Goal: Transaction & Acquisition: Purchase product/service

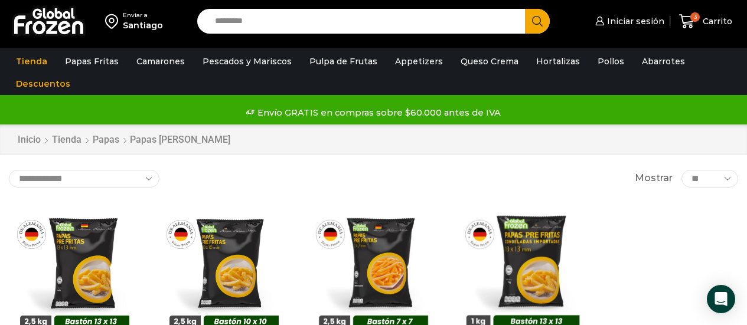
scroll to position [2, 0]
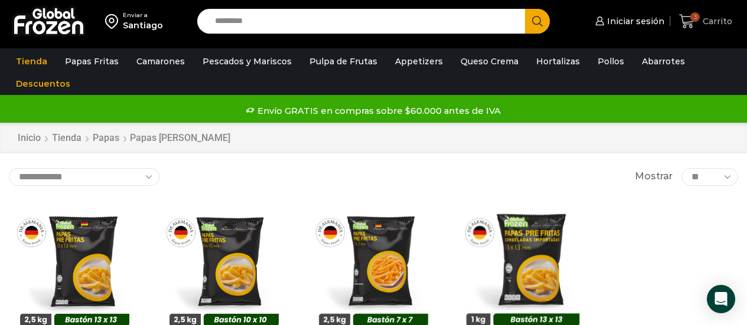
click at [682, 22] on icon at bounding box center [687, 22] width 16 height 16
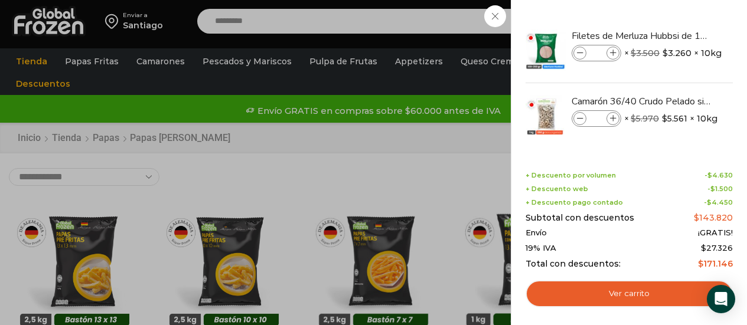
click at [676, 15] on div "3 Carrito 3 3 Shopping Cart * $" at bounding box center [705, 22] width 59 height 28
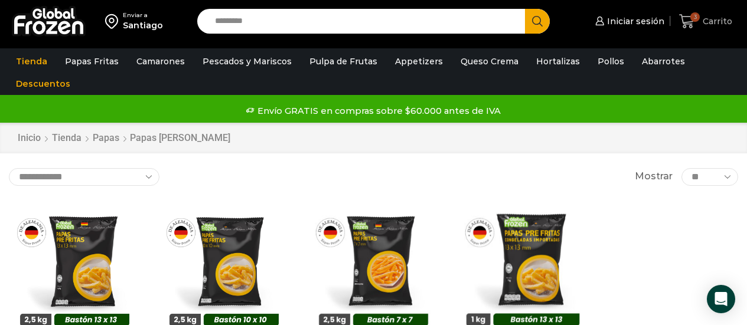
click at [684, 18] on icon at bounding box center [687, 22] width 16 height 16
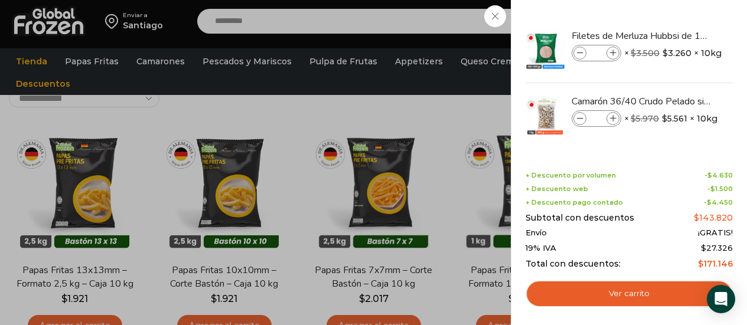
scroll to position [79, 0]
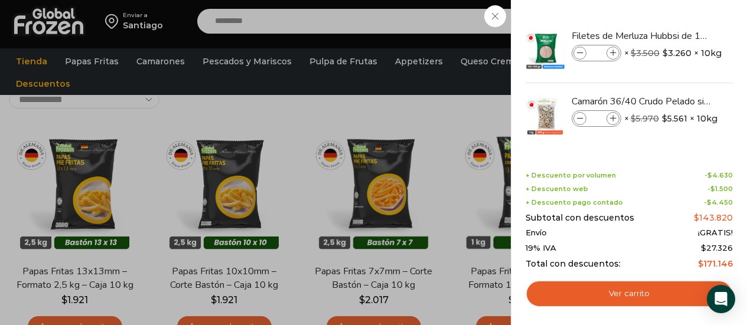
drag, startPoint x: 736, startPoint y: 144, endPoint x: 735, endPoint y: 164, distance: 19.5
click at [735, 164] on div "3 Shopping Cart Filetes de Merluza Hubbsi de 100 a 200 gr – Caja 10 kg Filetes …" at bounding box center [629, 162] width 236 height 325
click at [718, 35] on img "Eliminar Filetes de Merluza Hubbsi de 100 a 200 gr – Caja 10 kg del carrito" at bounding box center [720, 35] width 11 height 11
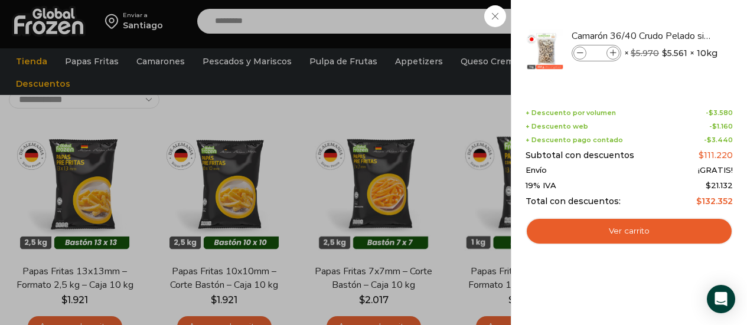
click at [718, 35] on img "Eliminar Camarón 36/40 Crudo Pelado sin Vena - Bronze - Caja 10 kg del carrito" at bounding box center [725, 36] width 14 height 14
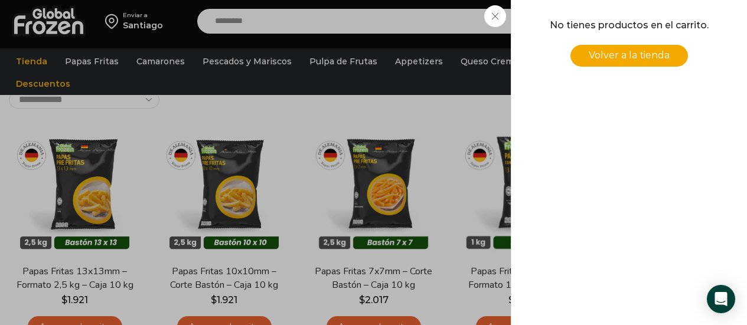
click at [676, 18] on div "0 Carrito 0 0 Shopping Cart No tienes productos en el carrito. Volver a la tien…" at bounding box center [705, 22] width 59 height 28
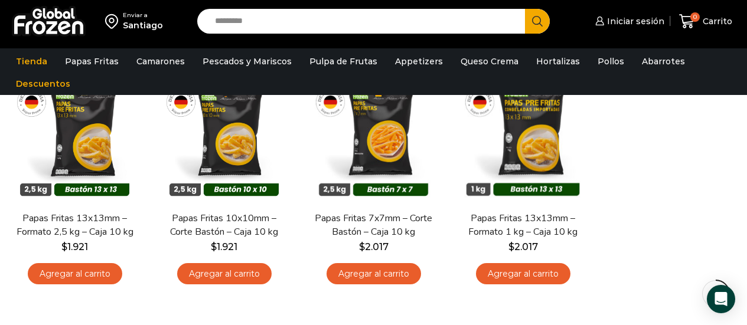
scroll to position [125, 0]
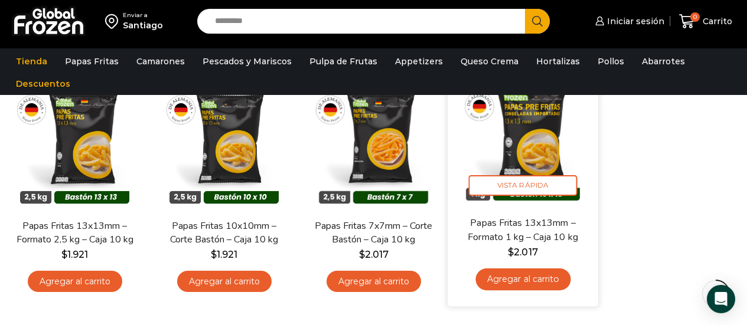
click at [548, 276] on link "Agregar al carrito" at bounding box center [522, 280] width 95 height 22
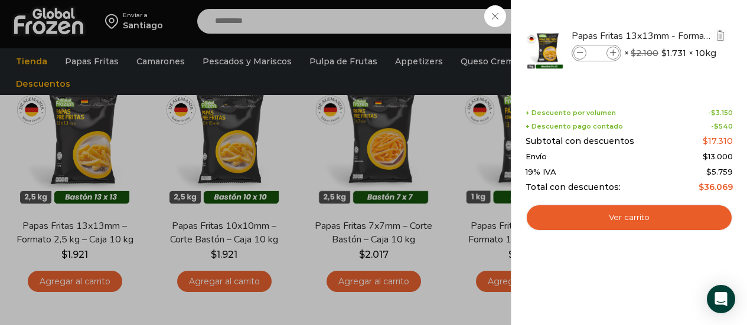
click at [611, 52] on icon at bounding box center [613, 53] width 6 height 6
type input "*"
click at [676, 13] on div "2 Carrito 2 2 Shopping Cart *" at bounding box center [705, 22] width 59 height 28
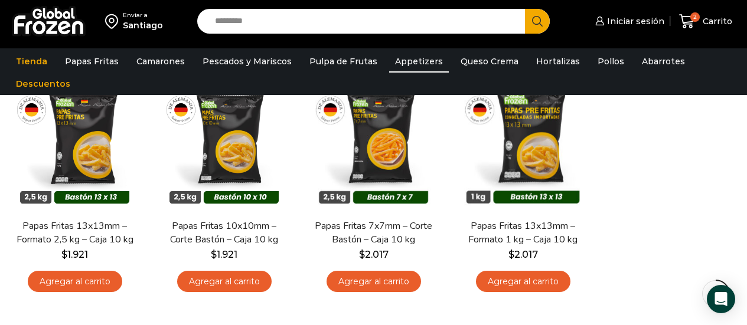
click at [424, 61] on link "Appetizers" at bounding box center [419, 61] width 60 height 22
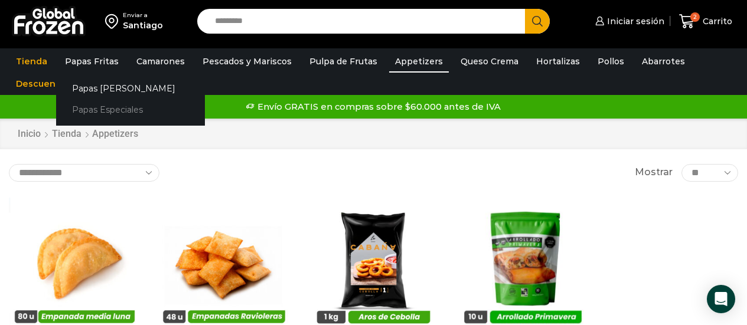
click at [100, 112] on link "Papas Especiales" at bounding box center [130, 110] width 149 height 22
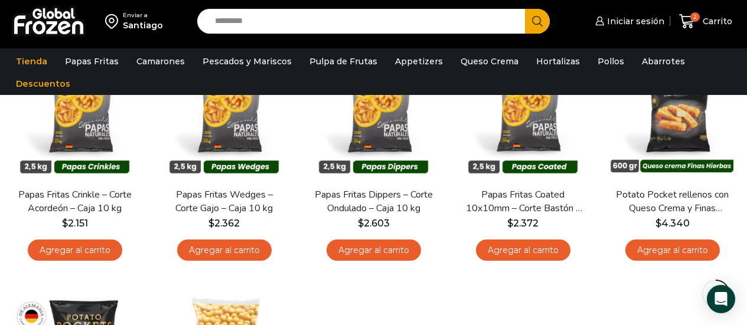
scroll to position [168, 0]
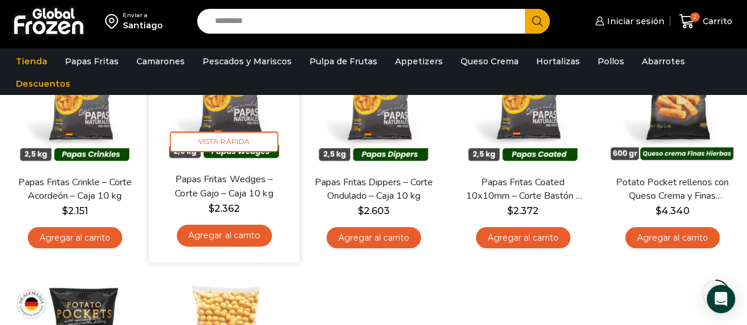
click at [230, 234] on link "Agregar al carrito" at bounding box center [224, 236] width 95 height 22
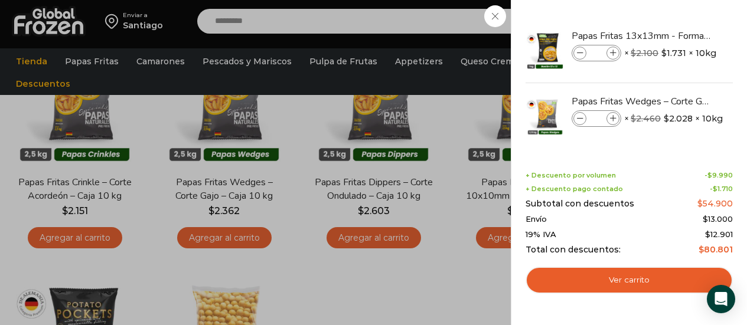
click at [676, 19] on div "3 Carrito 3 3 Shopping Cart *" at bounding box center [705, 22] width 59 height 28
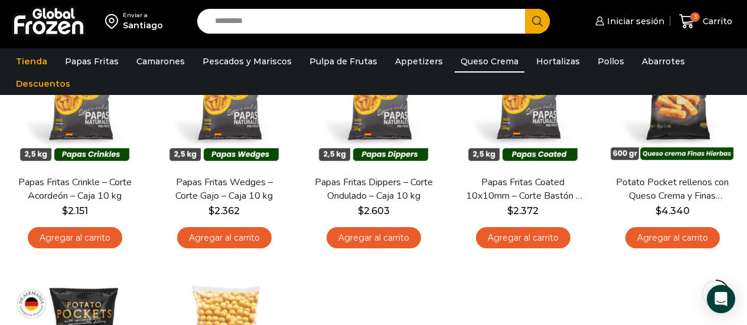
click at [475, 64] on link "Queso Crema" at bounding box center [490, 61] width 70 height 22
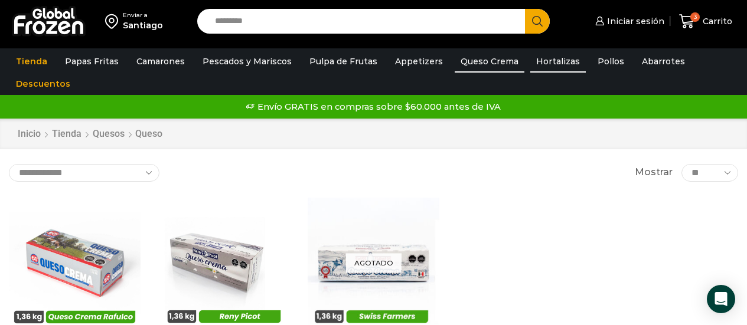
click at [537, 64] on link "Hortalizas" at bounding box center [557, 61] width 55 height 22
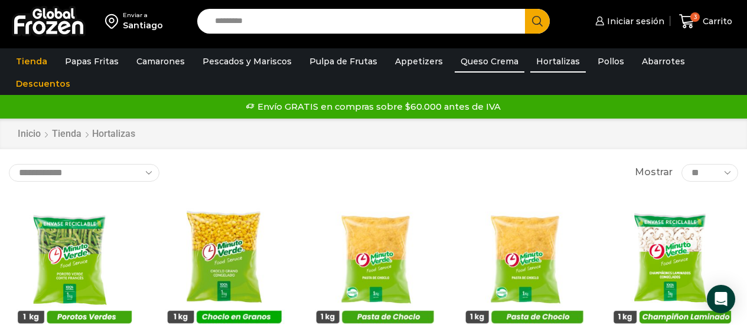
click at [476, 56] on link "Queso Crema" at bounding box center [490, 61] width 70 height 22
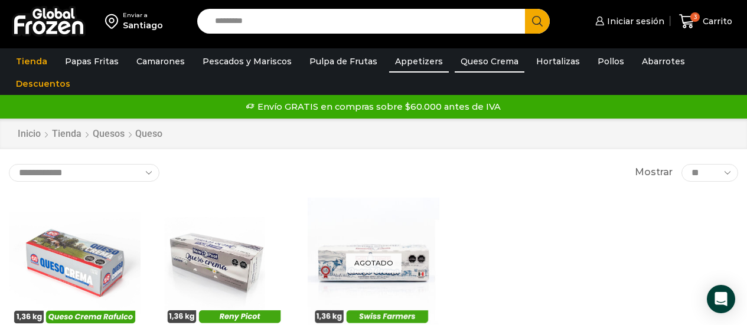
click at [417, 57] on link "Appetizers" at bounding box center [419, 61] width 60 height 22
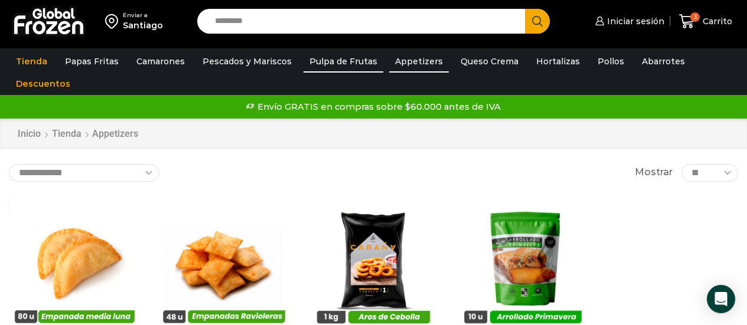
click at [328, 63] on link "Pulpa de Frutas" at bounding box center [343, 61] width 80 height 22
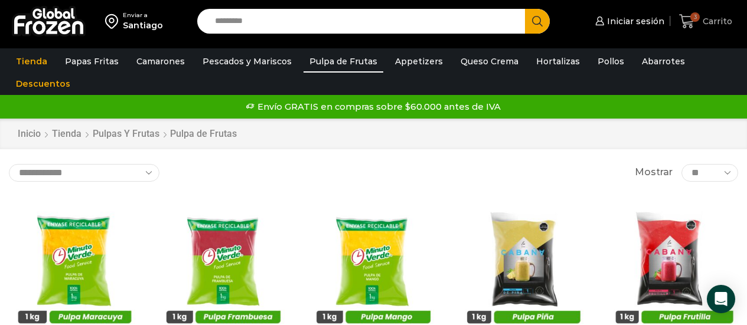
click at [690, 21] on icon at bounding box center [687, 22] width 16 height 16
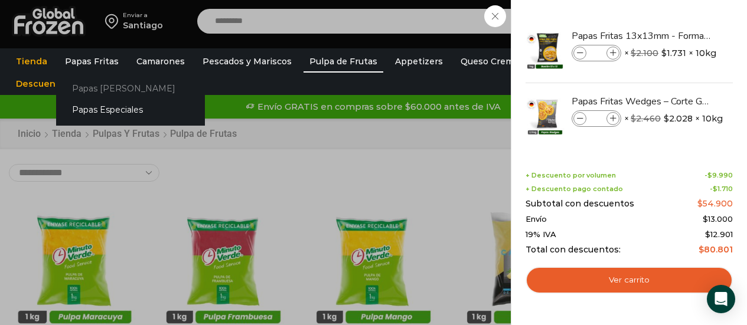
click at [82, 87] on link "Papas [PERSON_NAME]" at bounding box center [130, 88] width 149 height 22
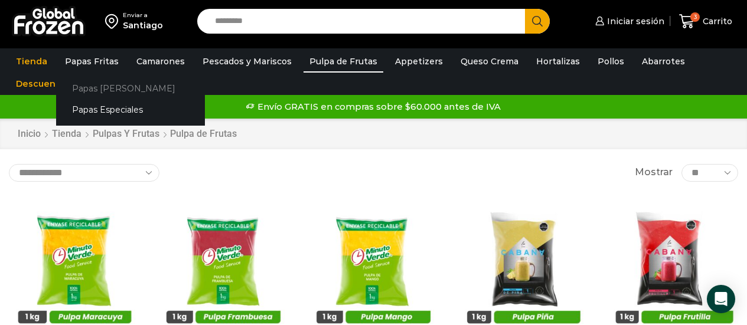
click at [87, 89] on link "Papas [PERSON_NAME]" at bounding box center [130, 88] width 149 height 22
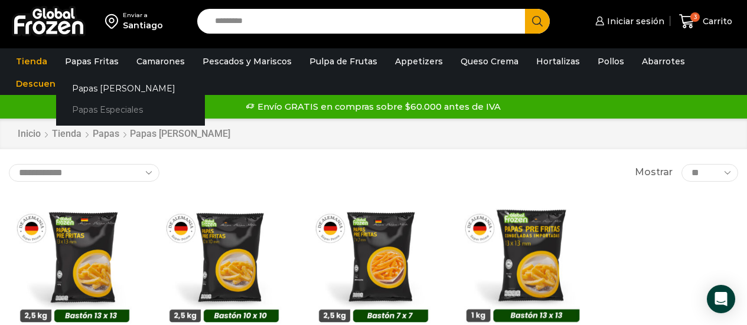
click at [101, 115] on link "Papas Especiales" at bounding box center [130, 110] width 149 height 22
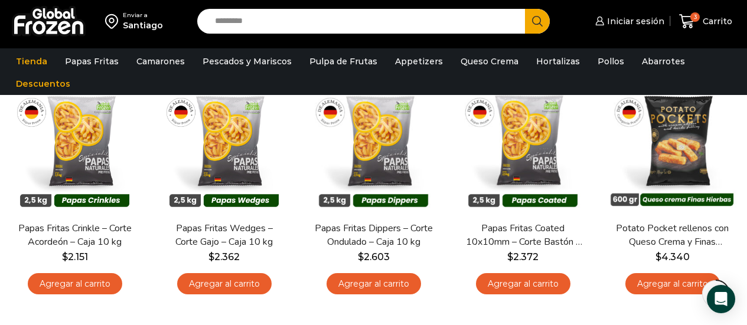
scroll to position [125, 0]
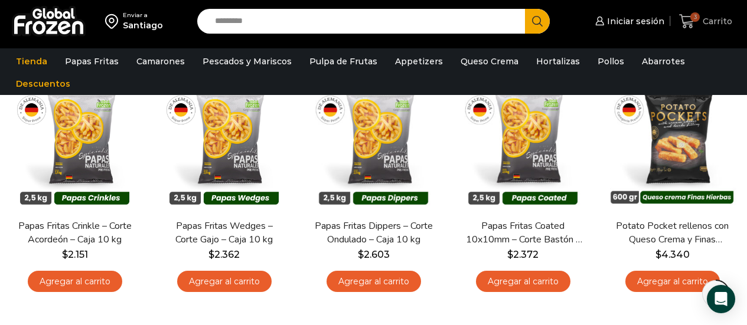
click at [690, 24] on icon at bounding box center [686, 21] width 15 height 14
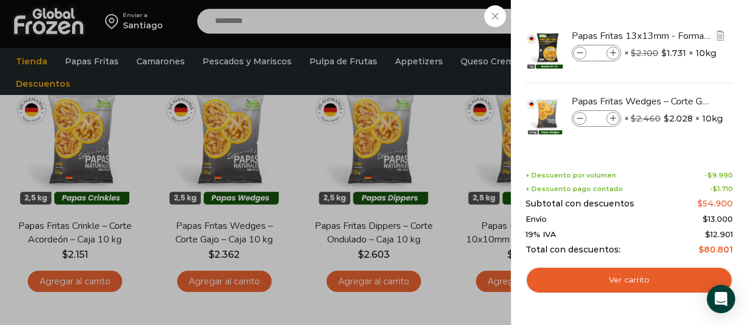
click at [580, 55] on icon at bounding box center [580, 53] width 6 height 6
type input "*"
click at [613, 116] on icon at bounding box center [613, 119] width 6 height 6
type input "*"
click at [609, 53] on span at bounding box center [612, 53] width 13 height 13
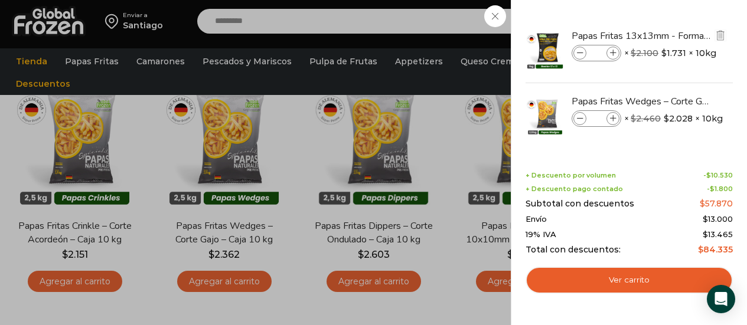
type input "*"
click at [577, 121] on icon at bounding box center [580, 119] width 6 height 6
type input "*"
click at [610, 48] on span at bounding box center [612, 53] width 13 height 13
type input "*"
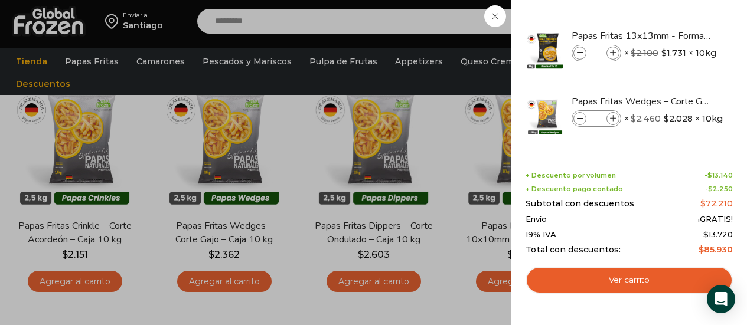
click at [583, 56] on icon at bounding box center [580, 53] width 6 height 6
type input "*"
click at [676, 22] on div "3 Carrito 3 3" at bounding box center [705, 22] width 59 height 28
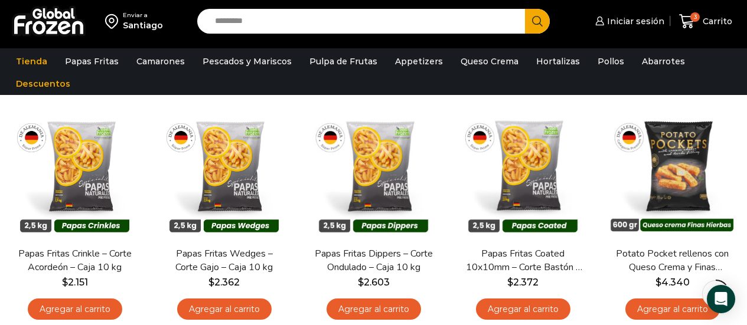
scroll to position [85, 0]
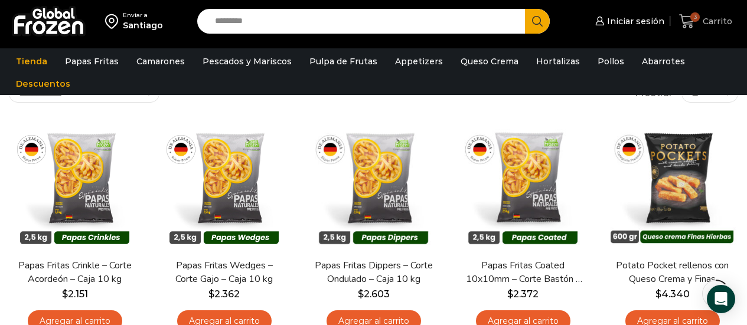
click at [686, 25] on icon at bounding box center [686, 21] width 15 height 14
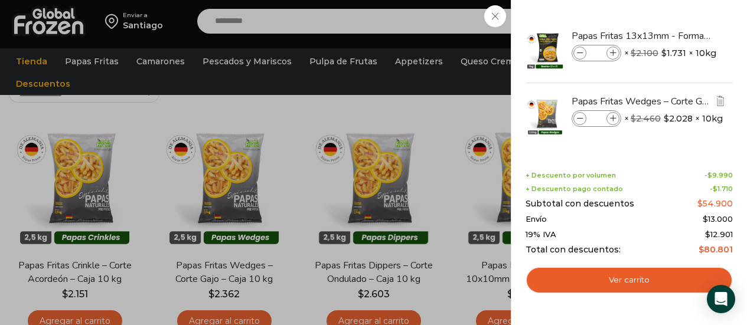
click at [610, 119] on icon at bounding box center [613, 119] width 6 height 6
type input "*"
click at [676, 35] on div "4 Carrito 4 4" at bounding box center [705, 22] width 59 height 28
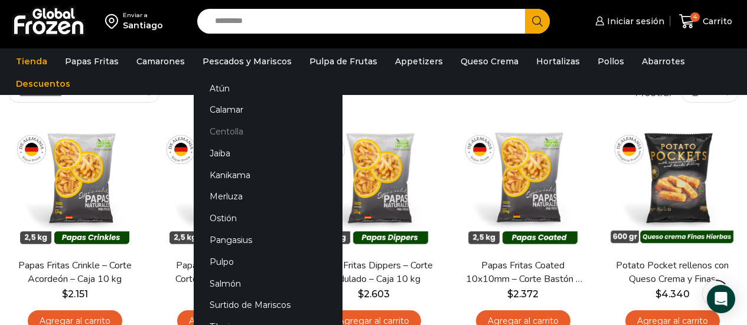
click at [275, 130] on link "Centolla" at bounding box center [268, 132] width 149 height 22
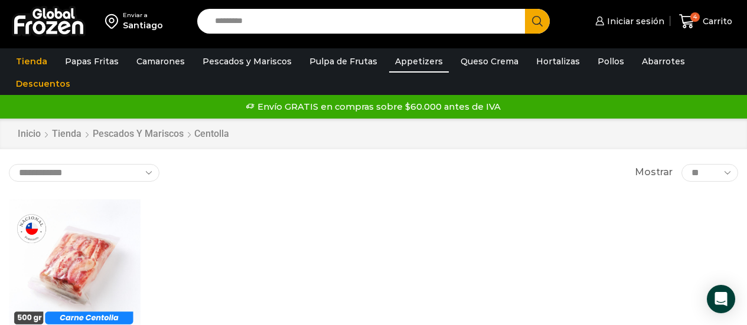
click at [403, 64] on link "Appetizers" at bounding box center [419, 61] width 60 height 22
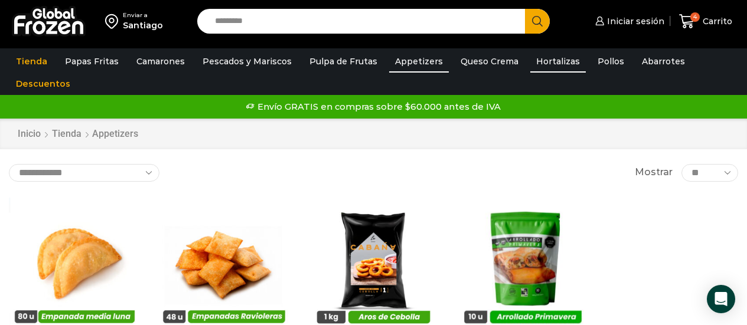
click at [530, 63] on link "Hortalizas" at bounding box center [557, 61] width 55 height 22
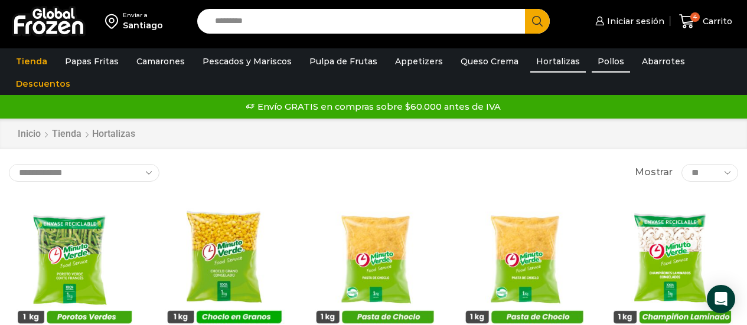
click at [599, 58] on link "Pollos" at bounding box center [611, 61] width 38 height 22
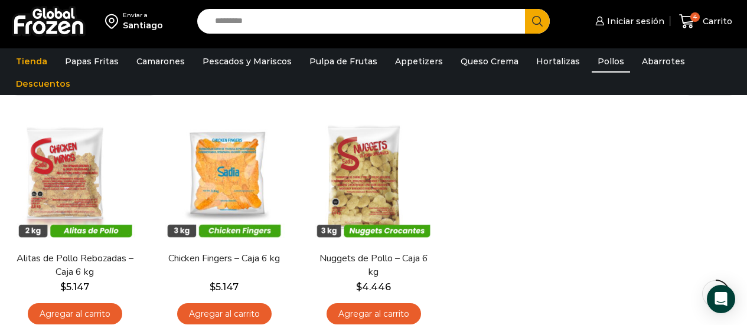
scroll to position [91, 0]
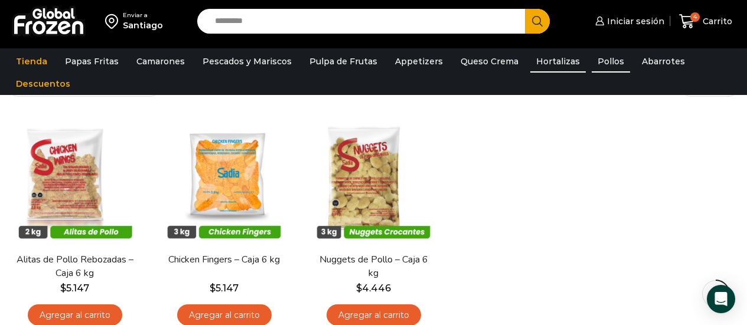
click at [530, 62] on link "Hortalizas" at bounding box center [557, 61] width 55 height 22
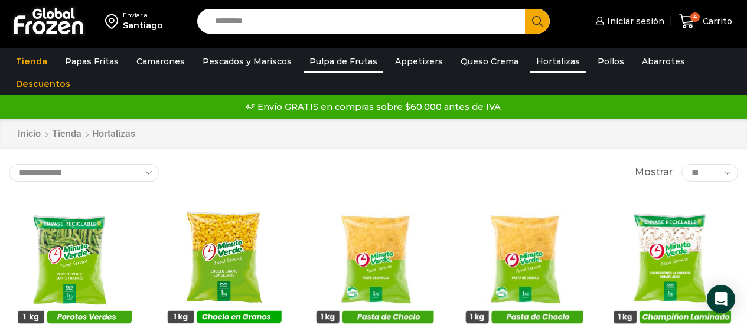
click at [332, 67] on link "Pulpa de Frutas" at bounding box center [343, 61] width 80 height 22
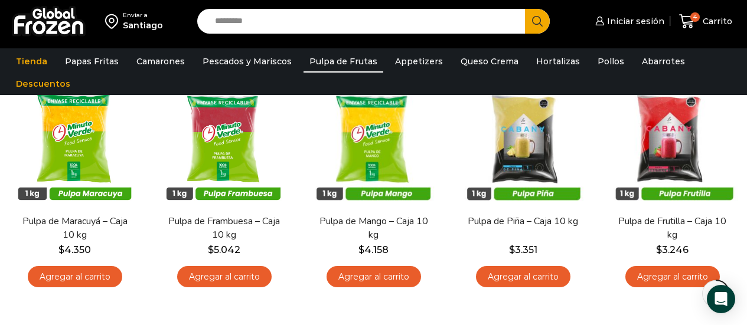
scroll to position [137, 0]
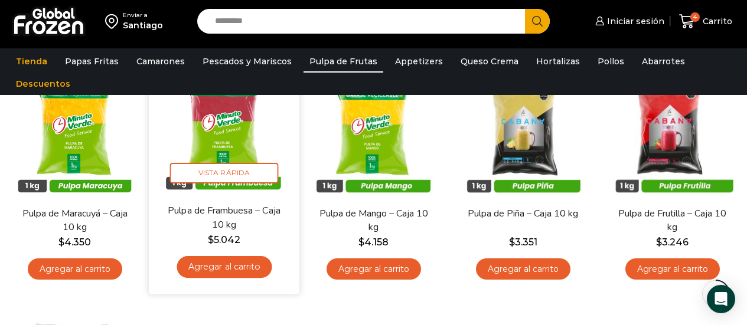
click at [242, 118] on img at bounding box center [224, 129] width 133 height 133
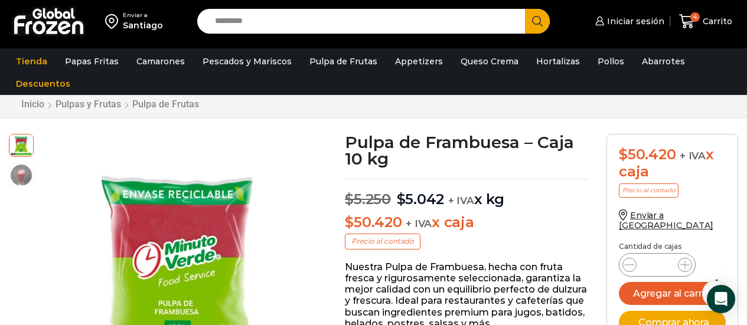
scroll to position [28, 0]
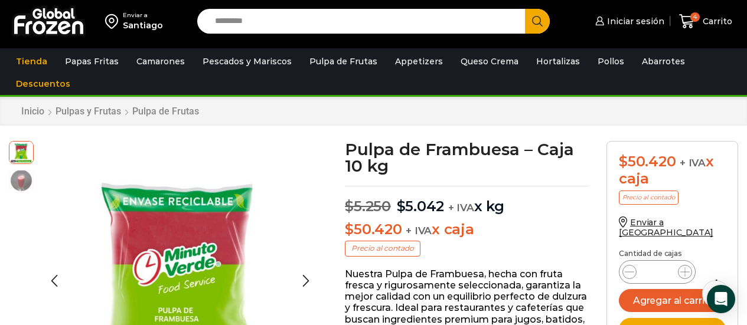
click at [11, 191] on img at bounding box center [21, 181] width 24 height 24
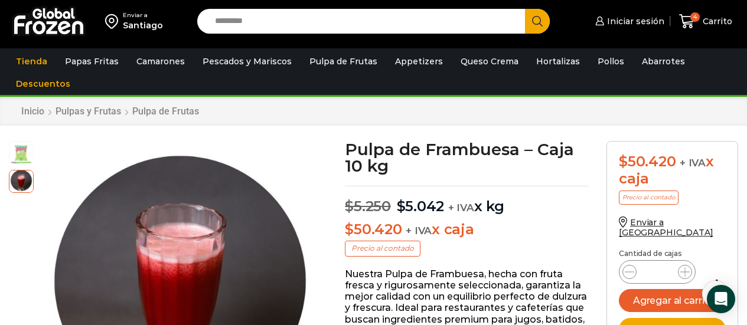
scroll to position [18, 0]
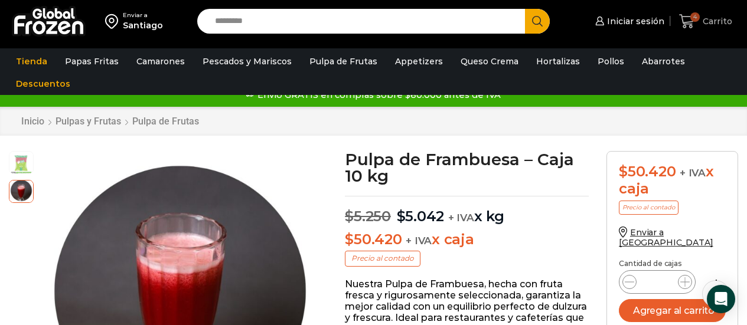
click at [687, 12] on link "4 Carrito" at bounding box center [705, 22] width 59 height 28
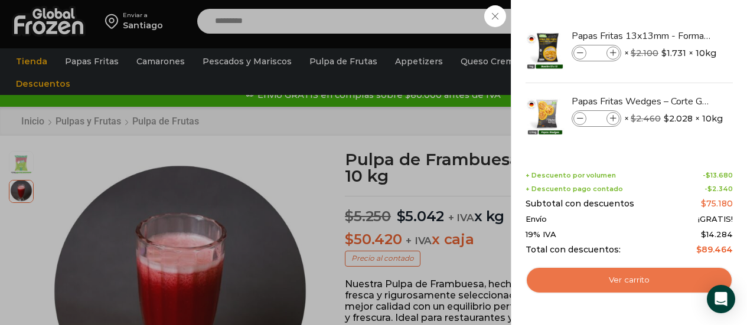
click at [660, 270] on link "Ver carrito" at bounding box center [628, 280] width 207 height 27
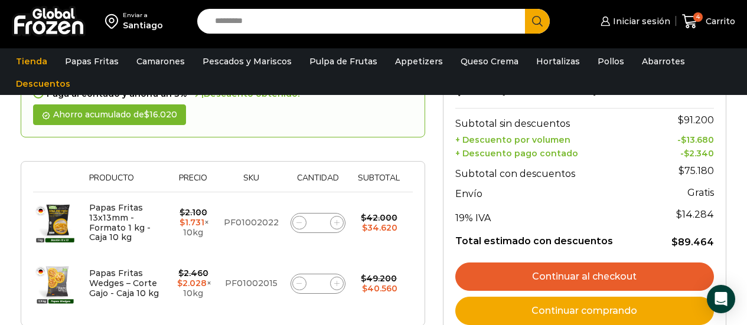
scroll to position [149, 0]
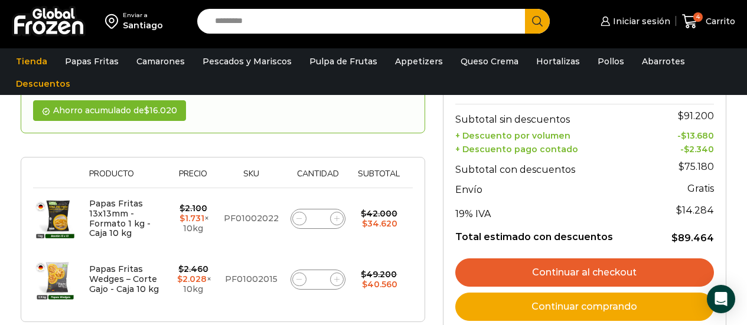
drag, startPoint x: 750, startPoint y: 93, endPoint x: 755, endPoint y: 142, distance: 48.7
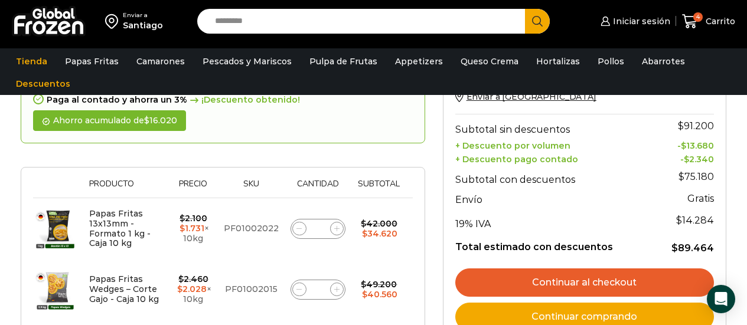
scroll to position [137, 0]
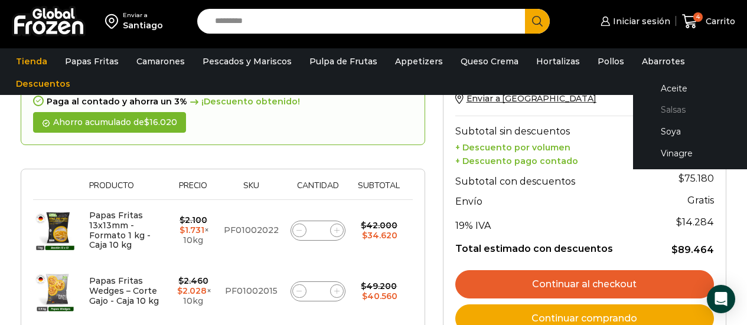
click at [655, 107] on link "Salsas" at bounding box center [707, 110] width 125 height 22
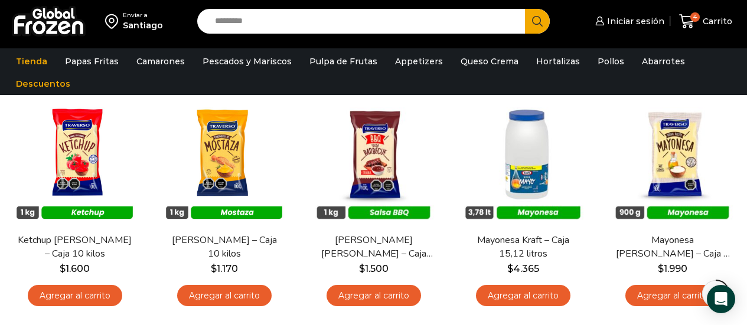
scroll to position [115, 0]
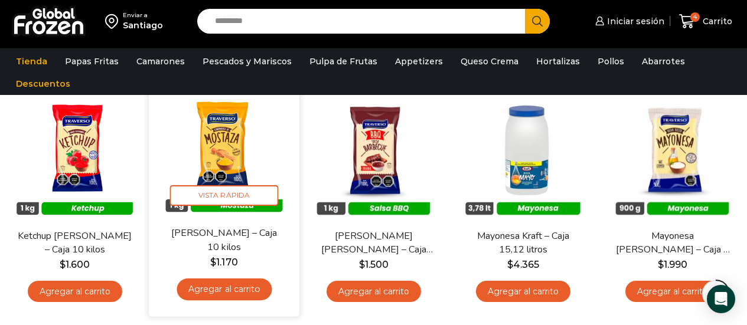
click at [207, 296] on link "Agregar al carrito" at bounding box center [224, 290] width 95 height 22
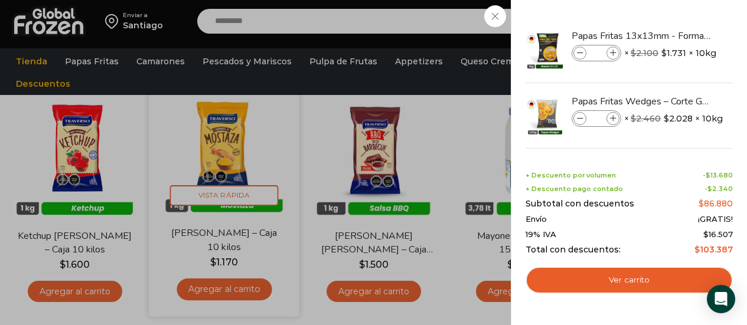
click at [676, 35] on div "5 [GEOGRAPHIC_DATA] 5 5 Shopping Cart *" at bounding box center [705, 22] width 59 height 28
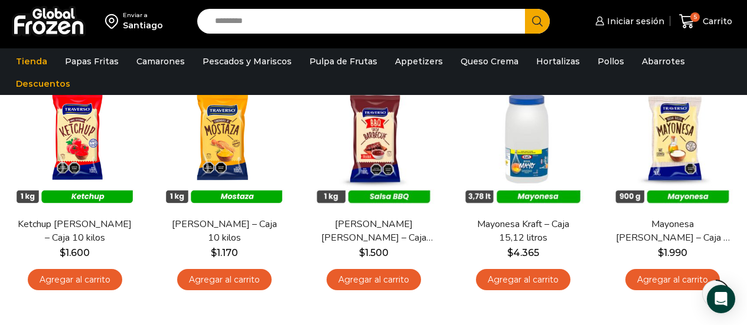
scroll to position [135, 0]
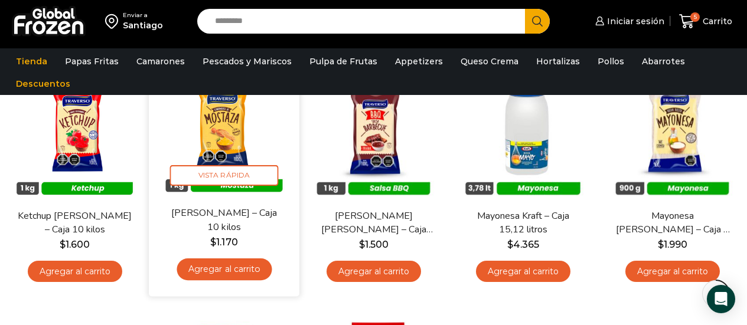
click at [211, 273] on link "Agregar al carrito" at bounding box center [224, 270] width 95 height 22
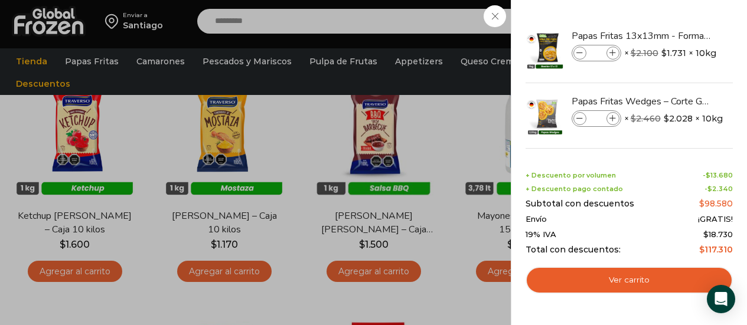
drag, startPoint x: 733, startPoint y: 77, endPoint x: 733, endPoint y: 104, distance: 27.2
click at [733, 104] on div "6 Shopping Cart Papas Fritas 13x13mm - Formato 1 kg - Caja 10 kg Papas Fritas 1…" at bounding box center [629, 162] width 236 height 325
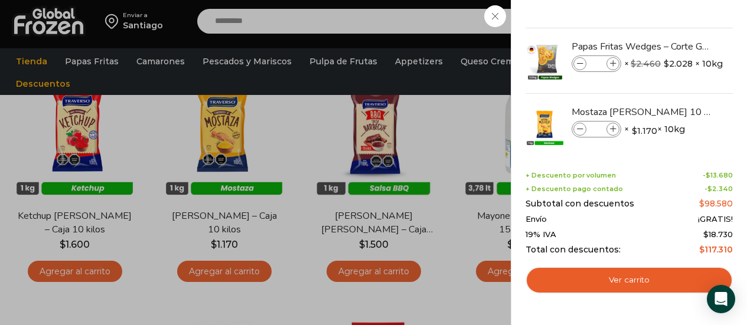
scroll to position [68, 0]
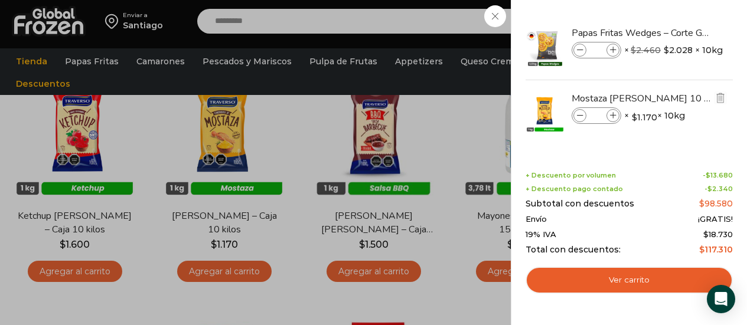
click at [580, 118] on icon at bounding box center [580, 116] width 6 height 6
type input "*"
click at [717, 101] on img "Eliminar Mostaza Traverso - Caja 10 kilos del carrito" at bounding box center [720, 98] width 11 height 11
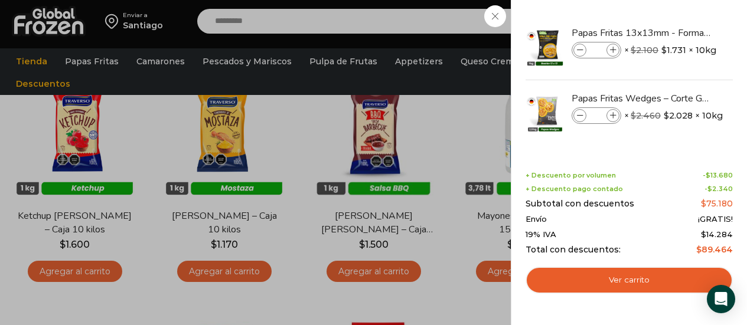
scroll to position [3, 0]
